Goal: Task Accomplishment & Management: Use online tool/utility

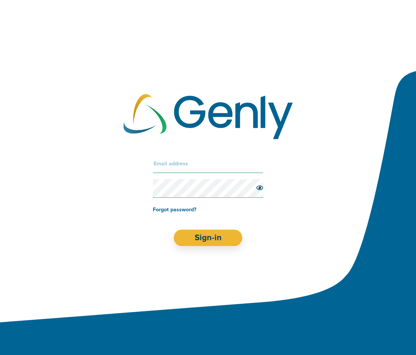
click at [191, 163] on input "text" at bounding box center [208, 164] width 110 height 18
type input "[PERSON_NAME][EMAIL_ADDRESS][PERSON_NAME][DOMAIN_NAME]"
click at [174, 230] on button "Sign-in" at bounding box center [208, 238] width 69 height 16
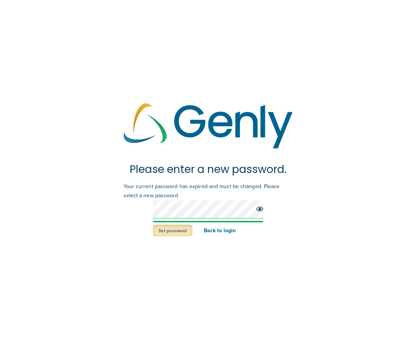
click at [186, 232] on button "Set password" at bounding box center [173, 231] width 40 height 12
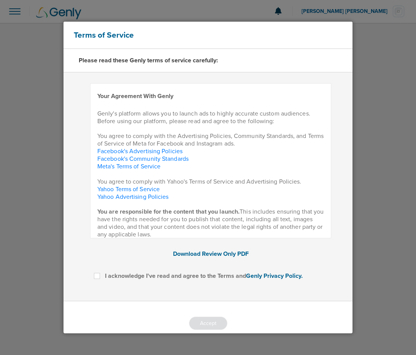
click at [151, 277] on span "I acknowledge I've read and agree to the Terms and Genly Privacy Policy." at bounding box center [204, 276] width 198 height 8
click at [100, 277] on input "I acknowledge I've read and agree to the Terms and Genly Privacy Policy." at bounding box center [97, 276] width 6 height 8
checkbox input "true"
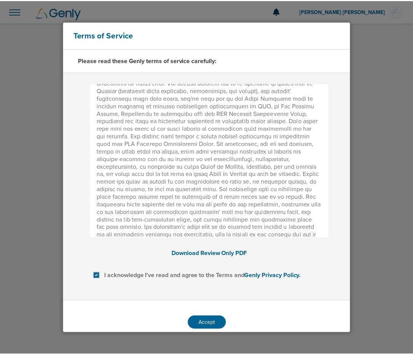
scroll to position [993, 0]
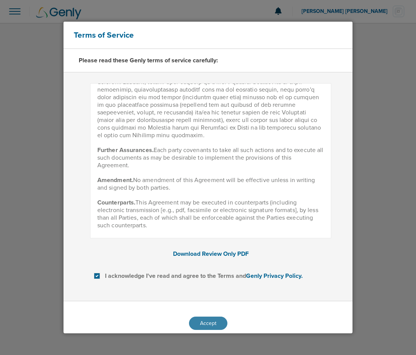
click at [212, 320] on button "Accept" at bounding box center [208, 323] width 38 height 13
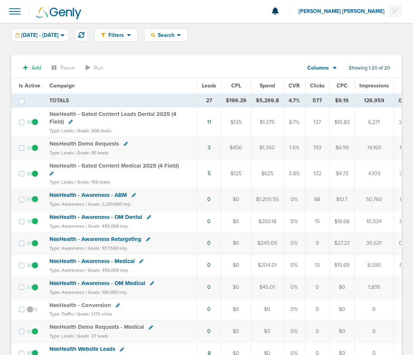
click at [299, 33] on div "Filters Active Only Settings Status Active Inactive Objectives MQL SQL Traffic …" at bounding box center [248, 35] width 308 height 13
